Goal: Find specific page/section: Find specific page/section

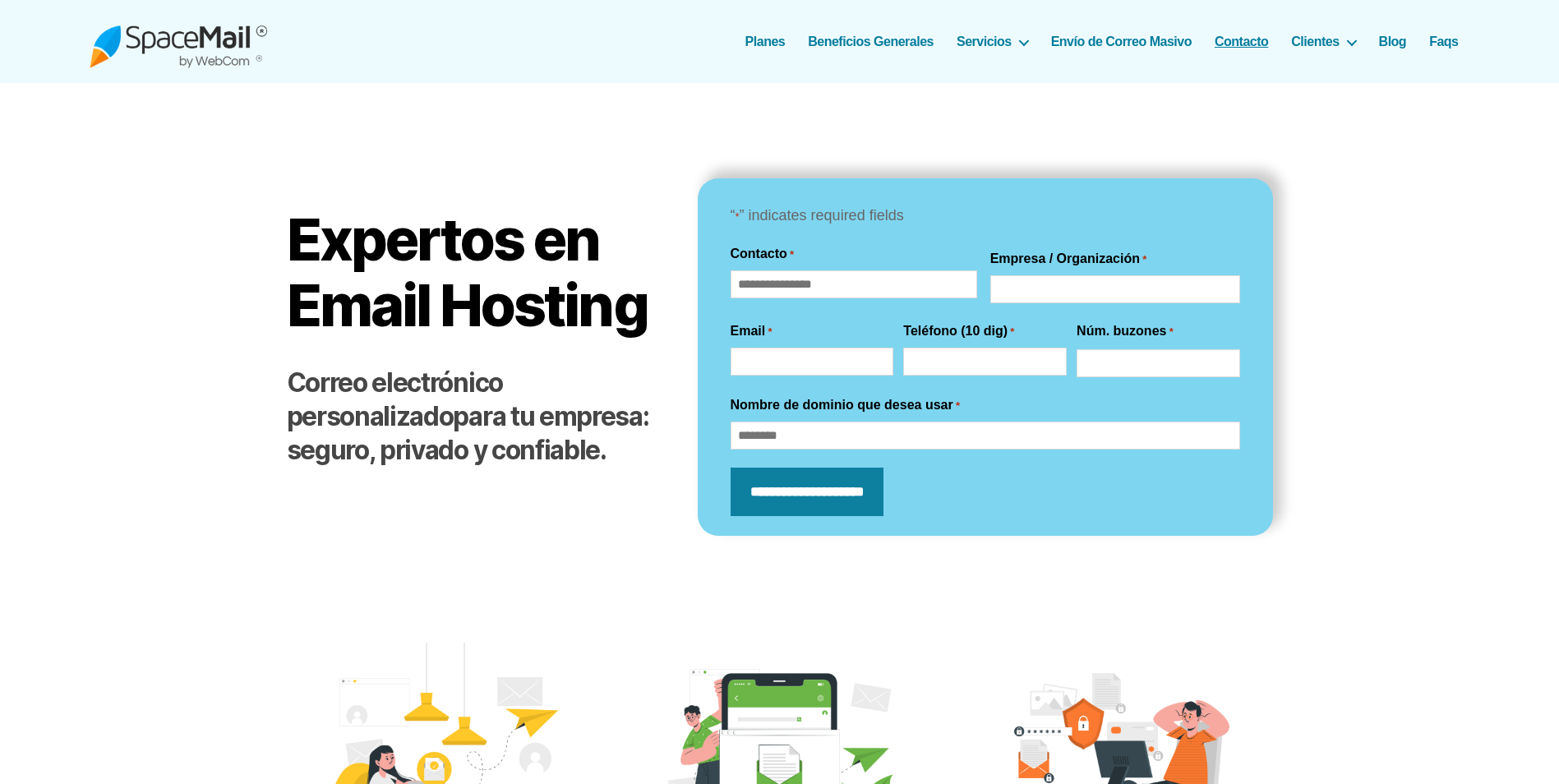
click at [1247, 38] on link "Contacto" at bounding box center [1241, 42] width 53 height 15
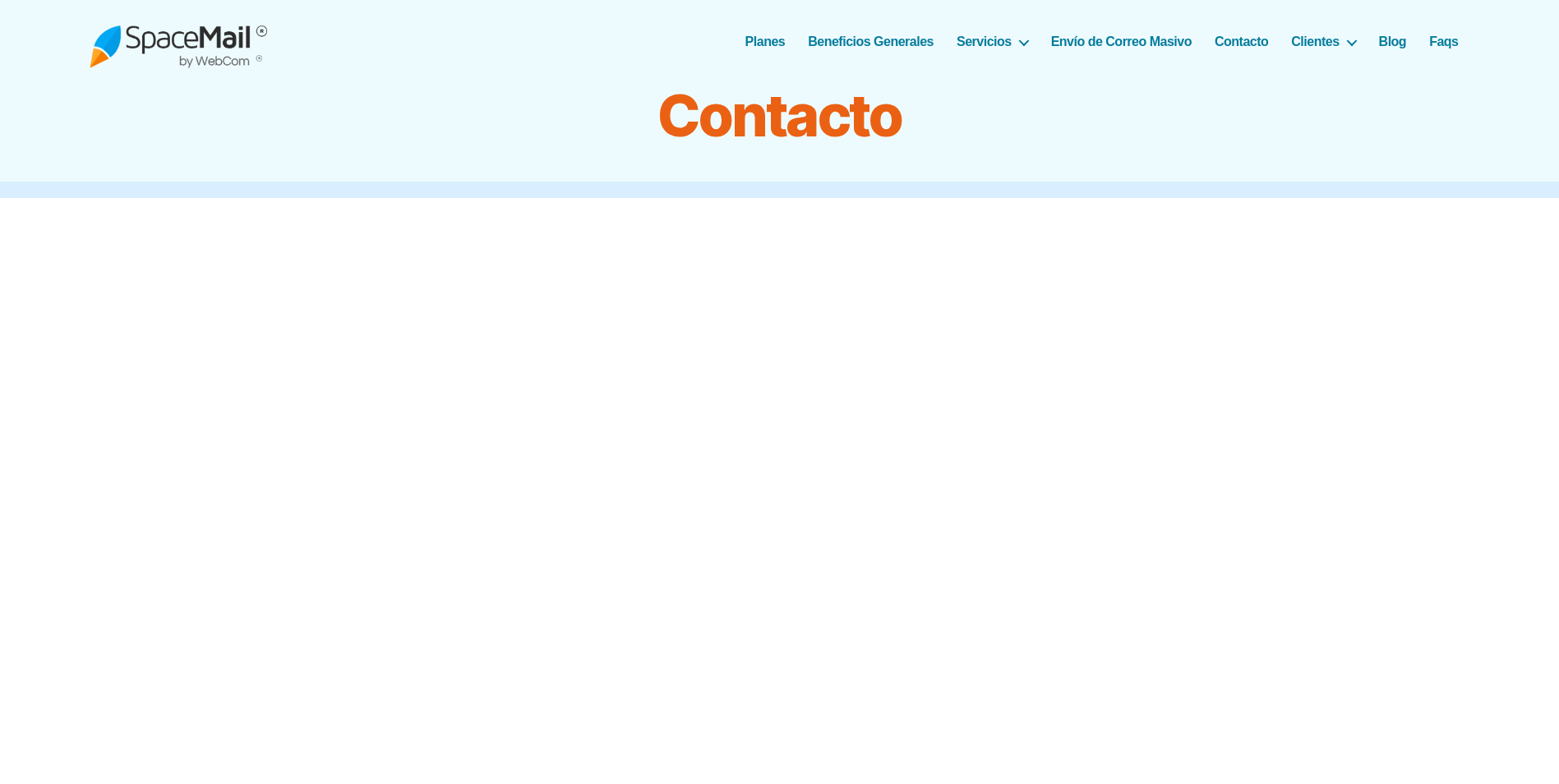
click at [1246, 45] on link "Contacto" at bounding box center [1241, 42] width 53 height 15
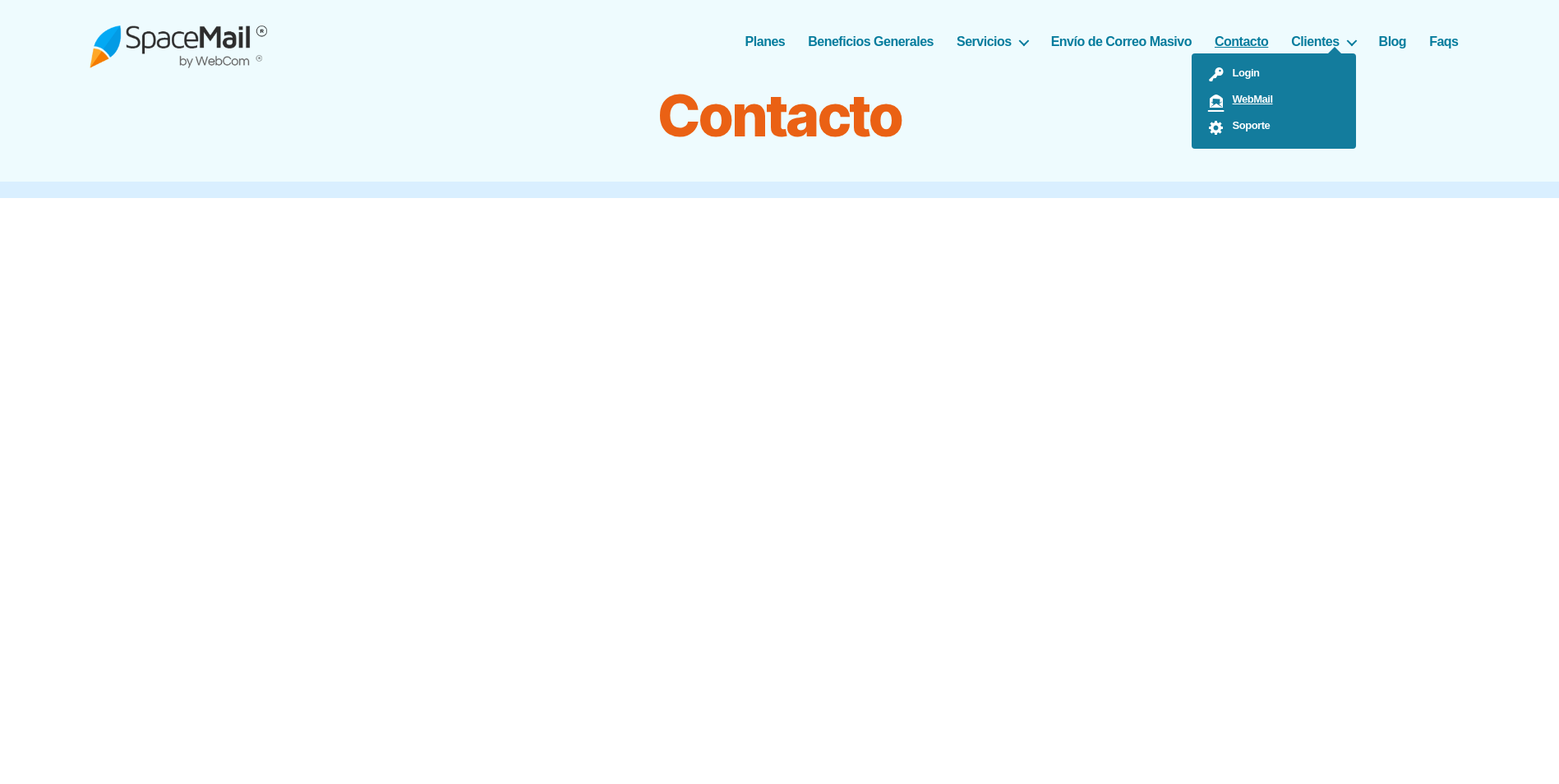
click at [1282, 89] on link "WebMail" at bounding box center [1274, 101] width 164 height 26
